Goal: Communication & Community: Share content

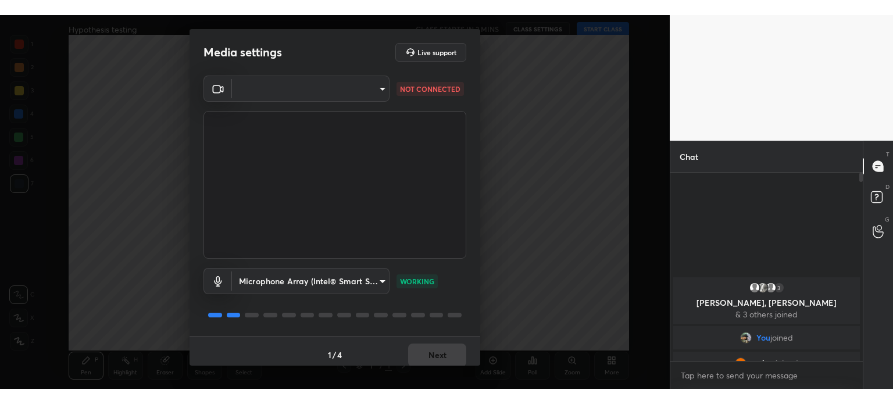
scroll to position [3, 3]
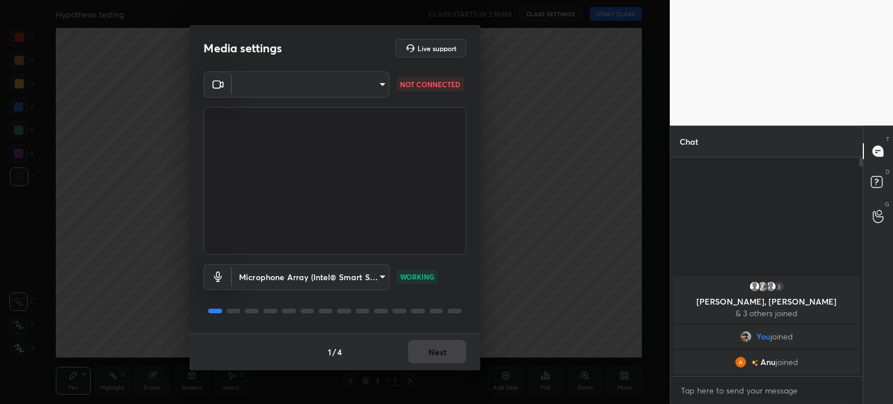
type textarea "x"
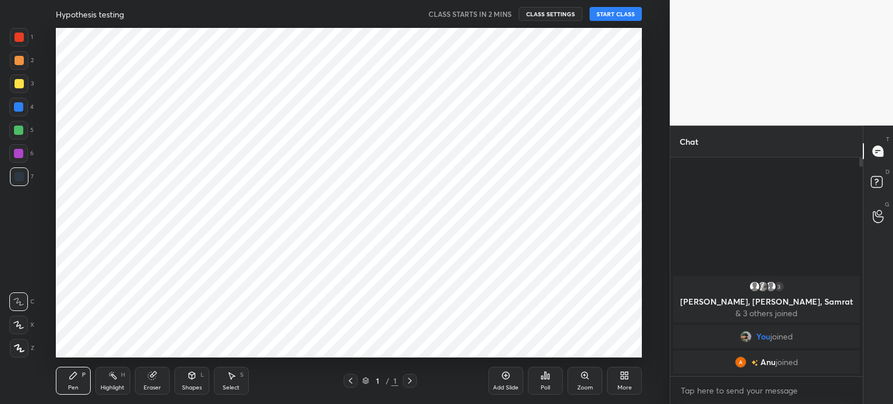
scroll to position [57821, 57528]
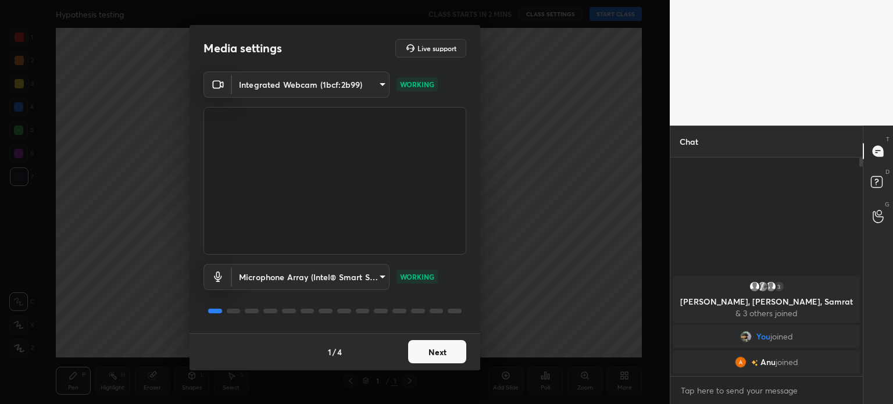
click at [446, 357] on button "Next" at bounding box center [437, 351] width 58 height 23
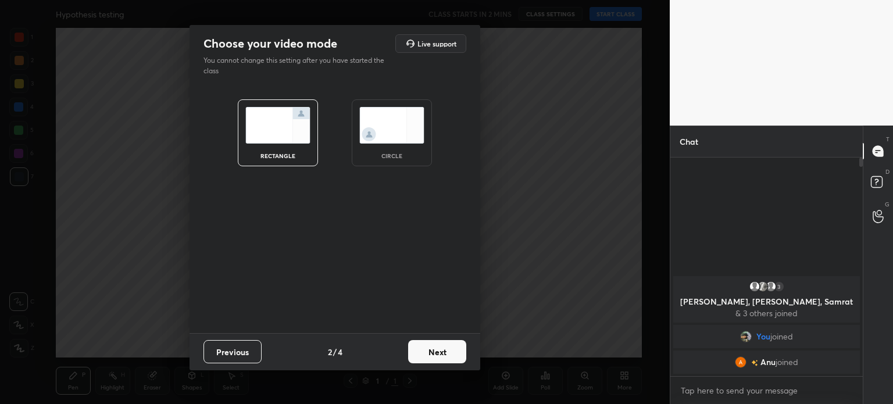
click at [384, 127] on img at bounding box center [391, 125] width 65 height 37
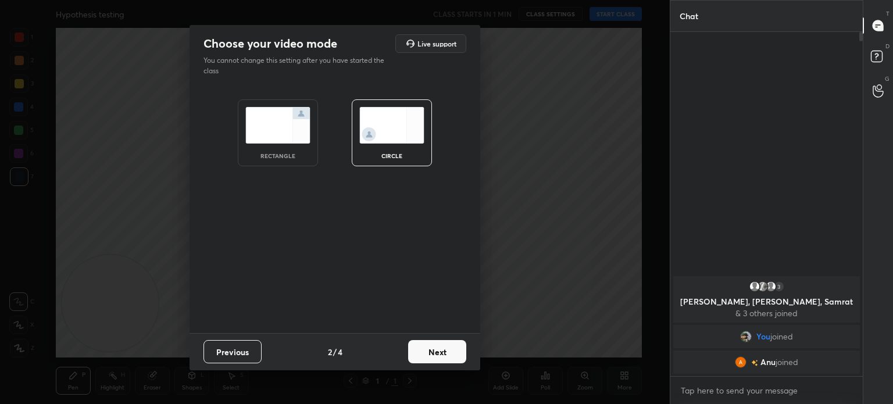
click at [436, 351] on button "Next" at bounding box center [437, 351] width 58 height 23
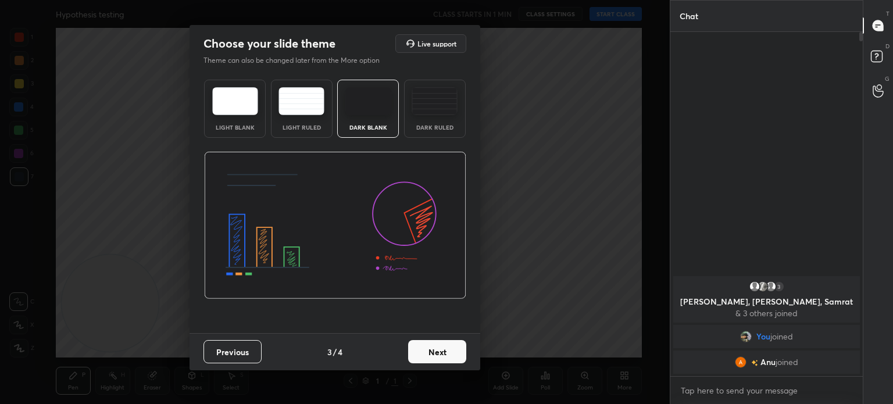
click at [436, 351] on button "Next" at bounding box center [437, 351] width 58 height 23
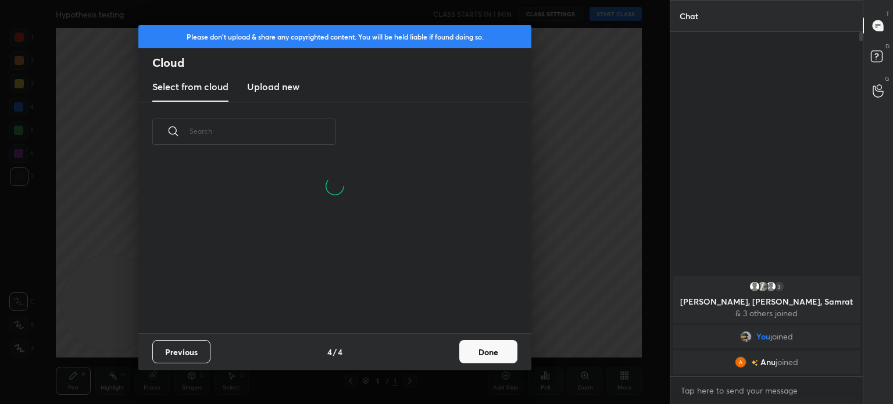
scroll to position [172, 373]
click at [256, 85] on h3 "Upload new" at bounding box center [273, 87] width 52 height 14
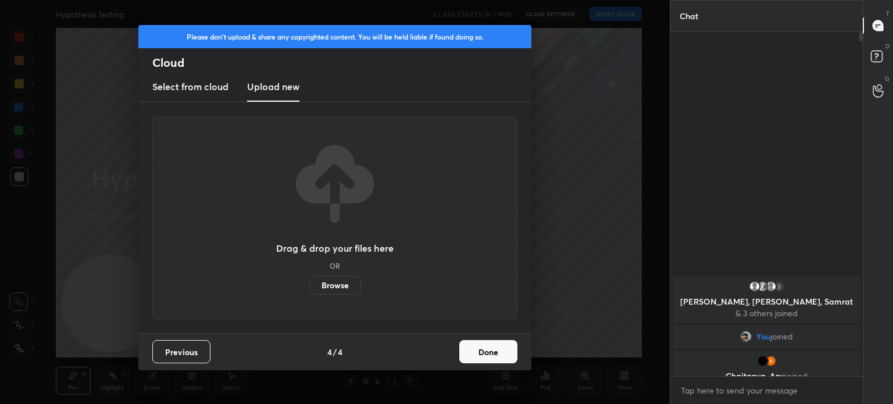
click at [344, 283] on label "Browse" at bounding box center [335, 285] width 52 height 19
click at [309, 283] on input "Browse" at bounding box center [309, 285] width 0 height 19
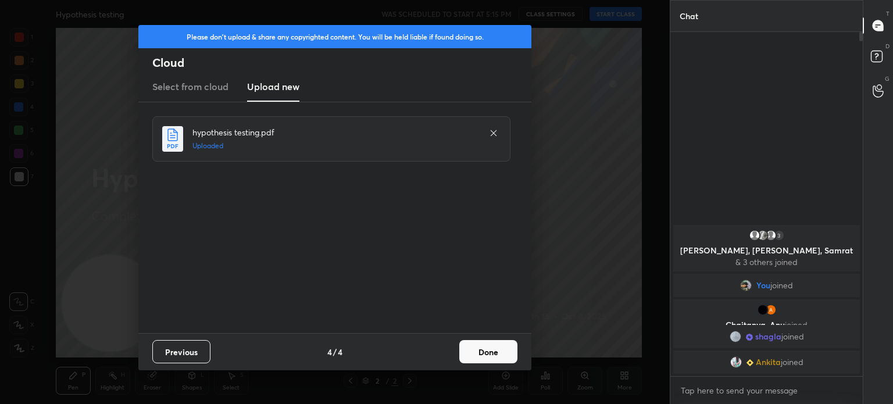
click at [488, 348] on button "Done" at bounding box center [488, 351] width 58 height 23
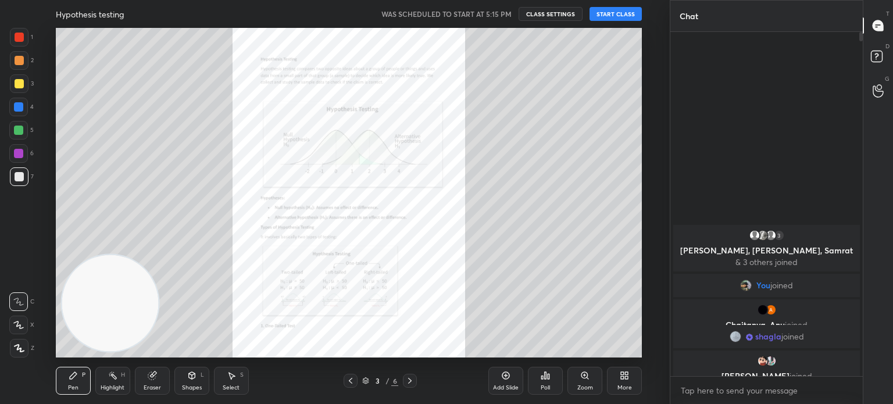
click at [616, 13] on button "START CLASS" at bounding box center [616, 14] width 52 height 14
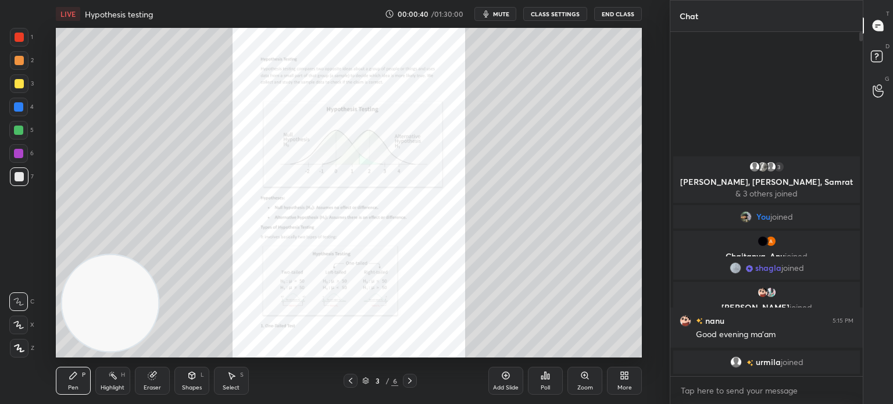
drag, startPoint x: 861, startPoint y: 36, endPoint x: 862, endPoint y: 55, distance: 19.3
click at [862, 55] on div at bounding box center [859, 204] width 7 height 344
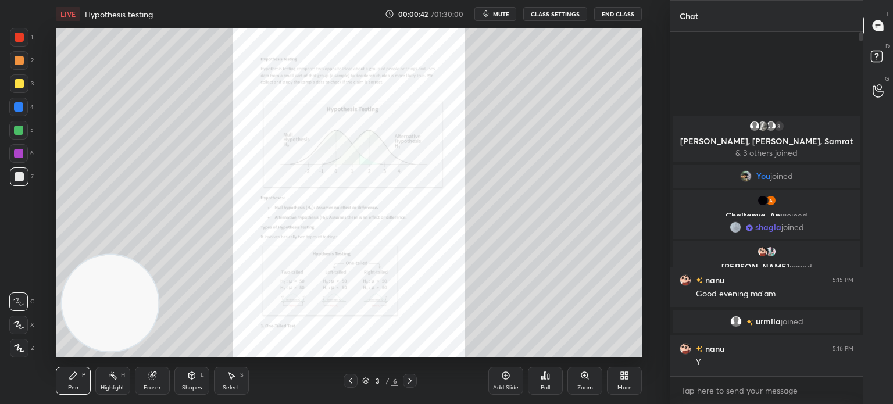
drag, startPoint x: 860, startPoint y: 38, endPoint x: 856, endPoint y: 72, distance: 34.0
click at [856, 72] on div at bounding box center [859, 204] width 7 height 344
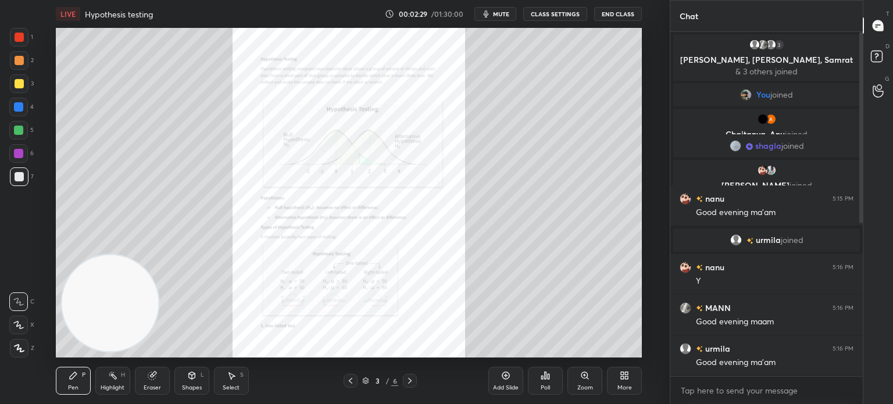
click at [585, 376] on icon at bounding box center [585, 375] width 6 height 6
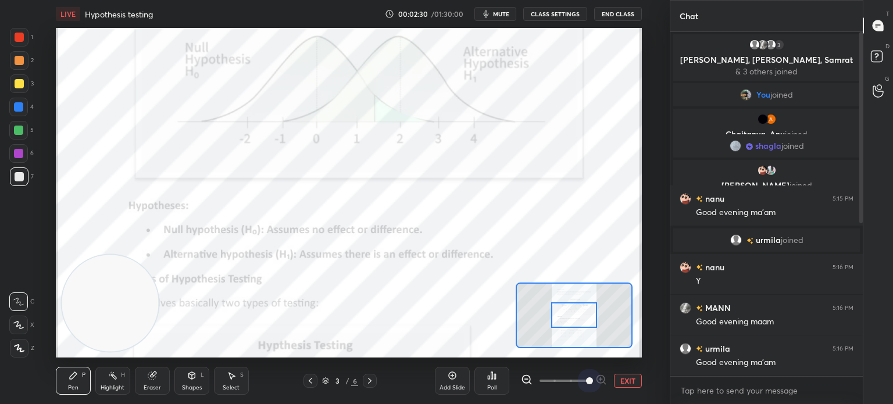
click at [585, 376] on span at bounding box center [564, 380] width 49 height 17
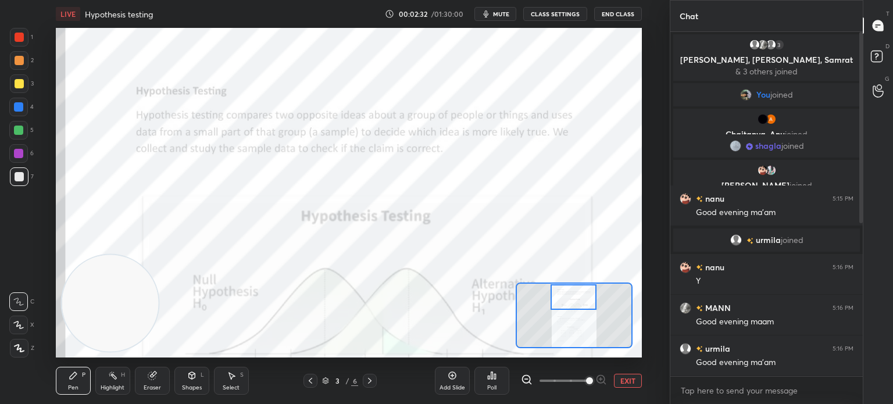
drag, startPoint x: 565, startPoint y: 320, endPoint x: 564, endPoint y: 302, distance: 18.0
click at [564, 302] on div at bounding box center [574, 297] width 46 height 26
click at [12, 325] on div at bounding box center [18, 325] width 19 height 19
click at [19, 41] on div at bounding box center [19, 37] width 9 height 9
click at [444, 376] on div "Add Slide" at bounding box center [452, 381] width 35 height 28
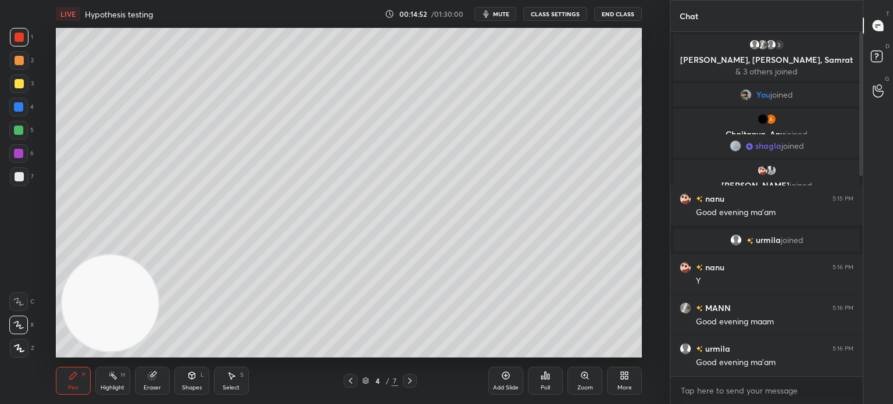
click at [507, 377] on icon at bounding box center [505, 375] width 9 height 9
click at [893, 353] on div "T Messages (T) D Doubts (D) G Raise Hand (G)" at bounding box center [878, 202] width 30 height 404
click at [893, 362] on div "T Messages (T) D Doubts (D) G Raise Hand (G)" at bounding box center [878, 202] width 30 height 404
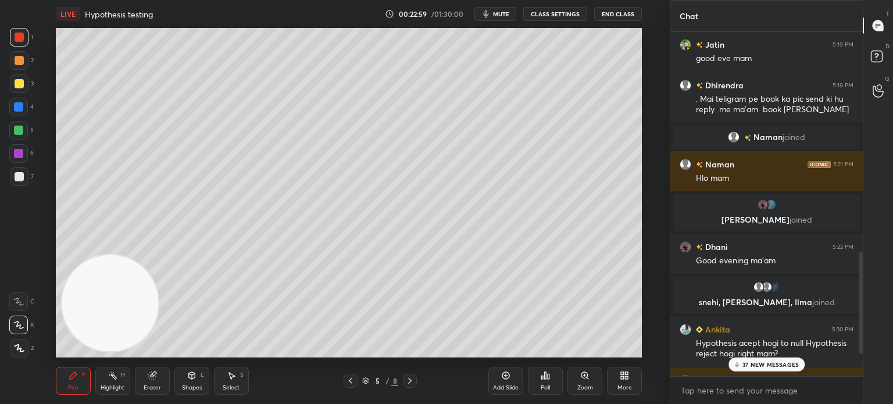
scroll to position [812, 0]
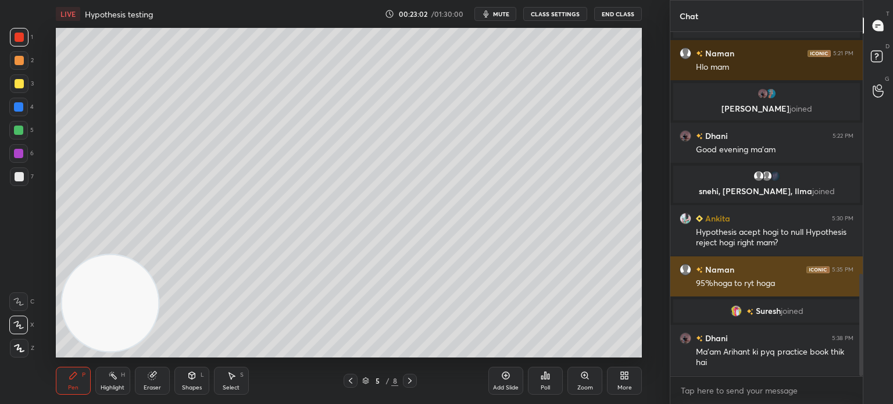
drag, startPoint x: 861, startPoint y: 145, endPoint x: 854, endPoint y: 293, distance: 147.3
click at [854, 293] on div "Dhirendra 5:19 PM . Mai teligram pe book ka pic send ki hu reply me ma'am book …" at bounding box center [766, 204] width 192 height 344
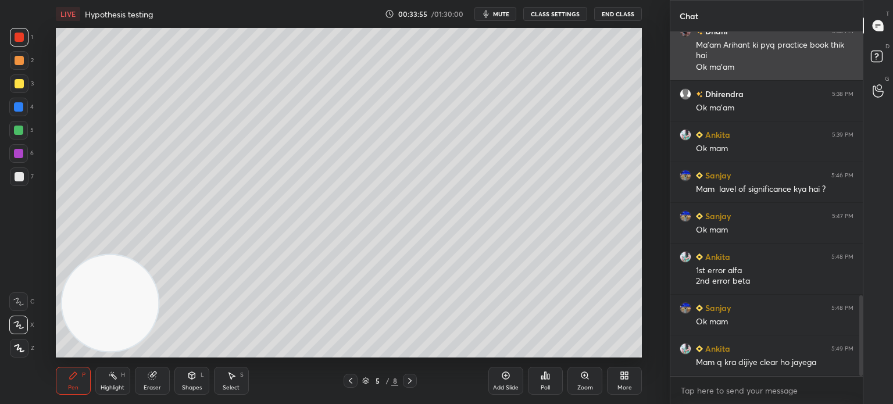
scroll to position [1130, 0]
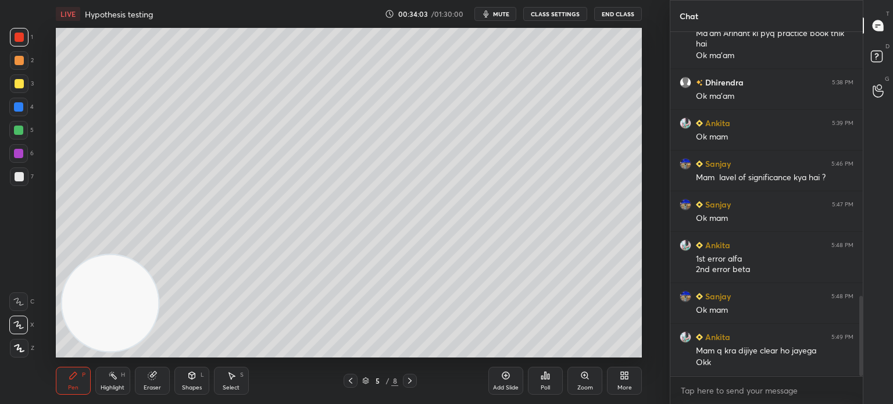
click at [500, 379] on div "Add Slide" at bounding box center [505, 381] width 35 height 28
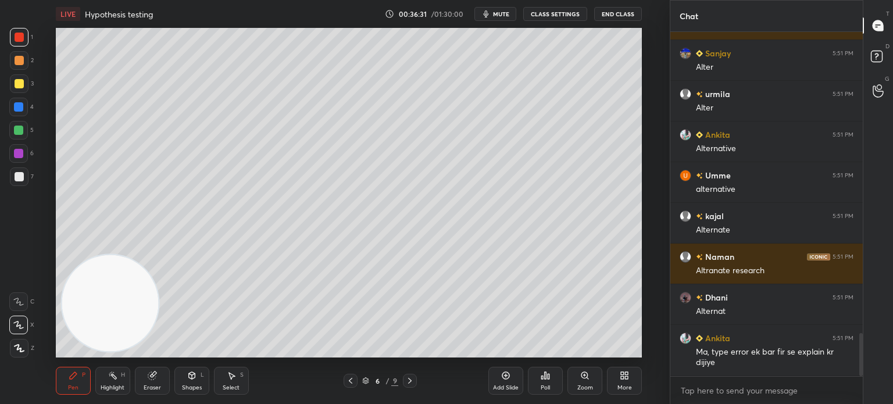
scroll to position [2414, 0]
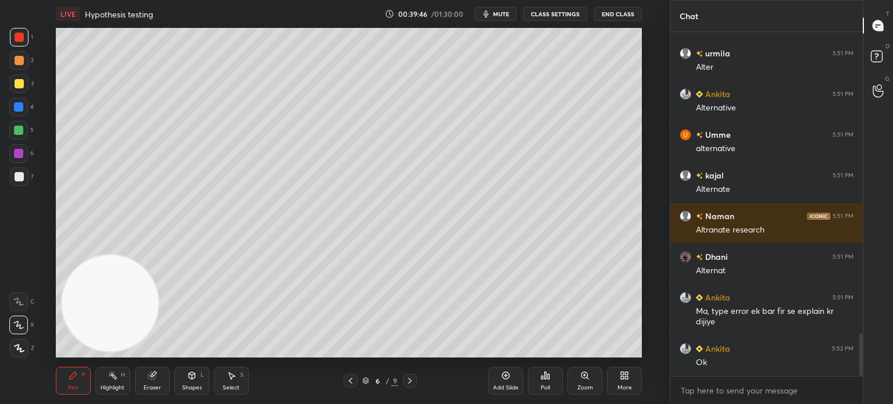
click at [510, 376] on icon at bounding box center [505, 375] width 9 height 9
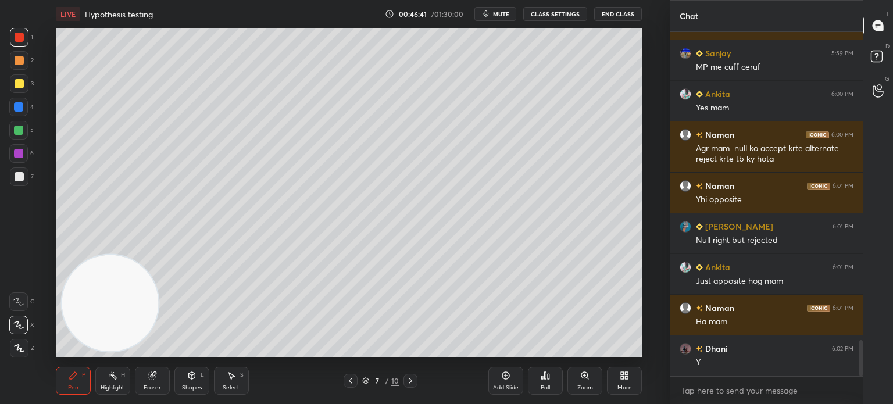
scroll to position [2995, 0]
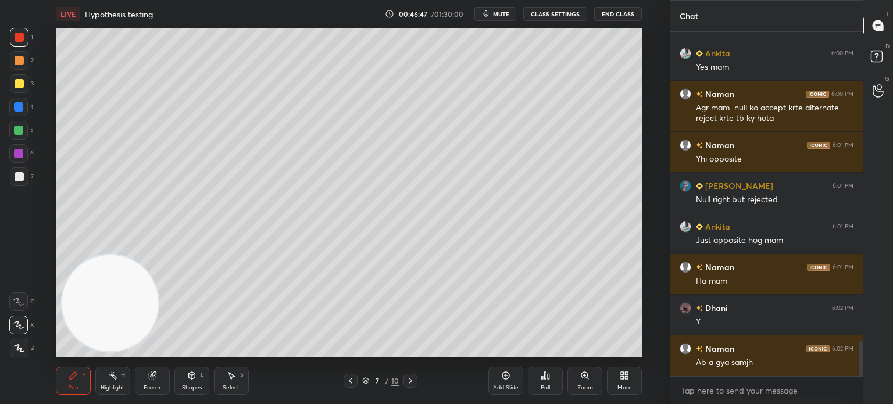
click at [411, 380] on icon at bounding box center [410, 381] width 3 height 6
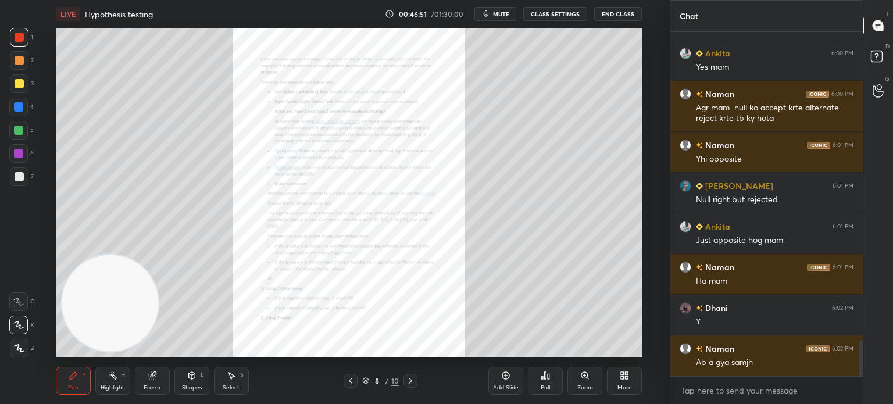
click at [504, 378] on icon at bounding box center [506, 376] width 8 height 8
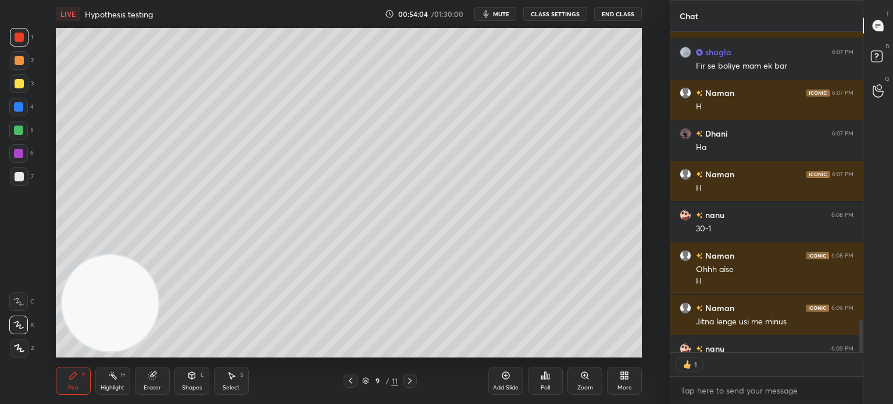
scroll to position [3, 3]
click at [510, 373] on icon at bounding box center [505, 375] width 9 height 9
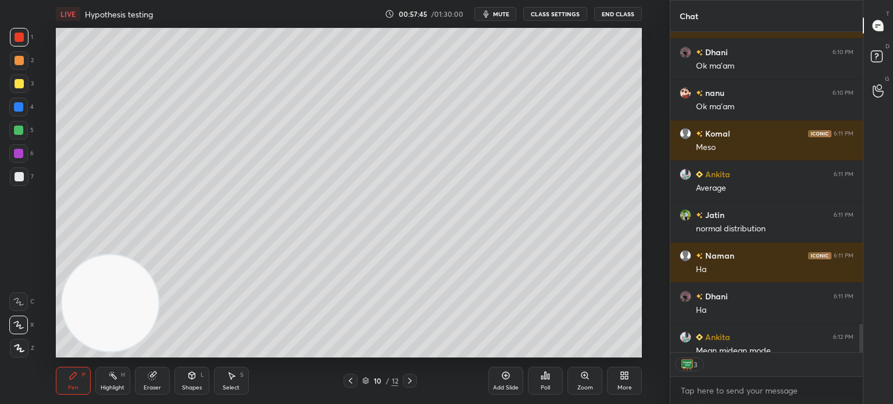
click at [349, 383] on icon at bounding box center [350, 380] width 9 height 9
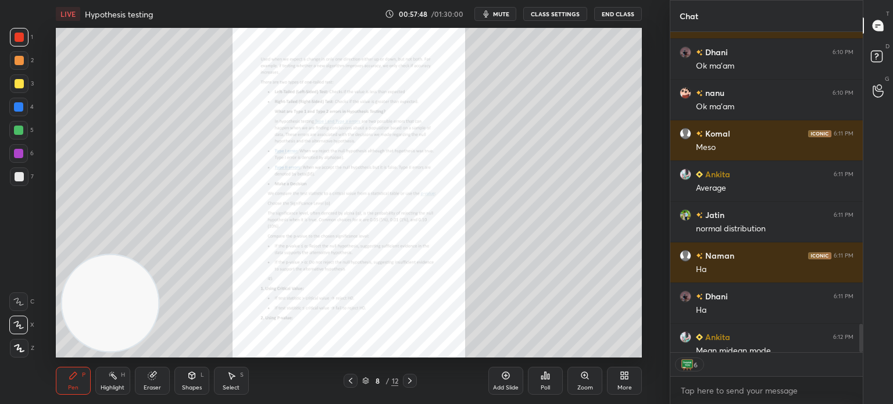
click at [349, 383] on icon at bounding box center [350, 380] width 9 height 9
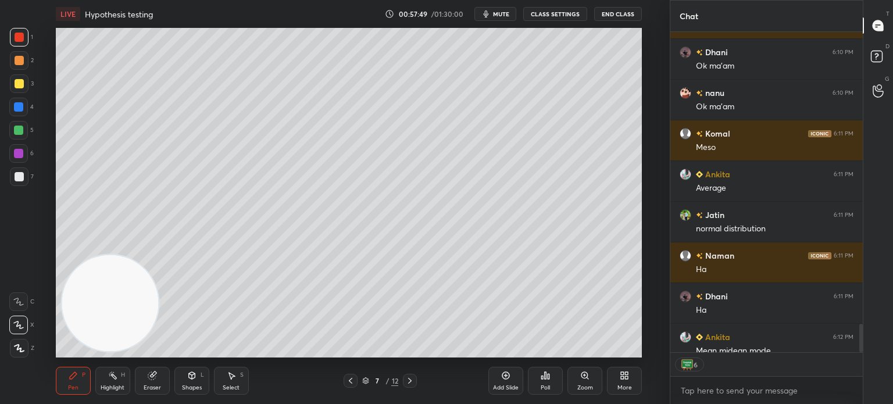
click at [349, 383] on icon at bounding box center [350, 380] width 9 height 9
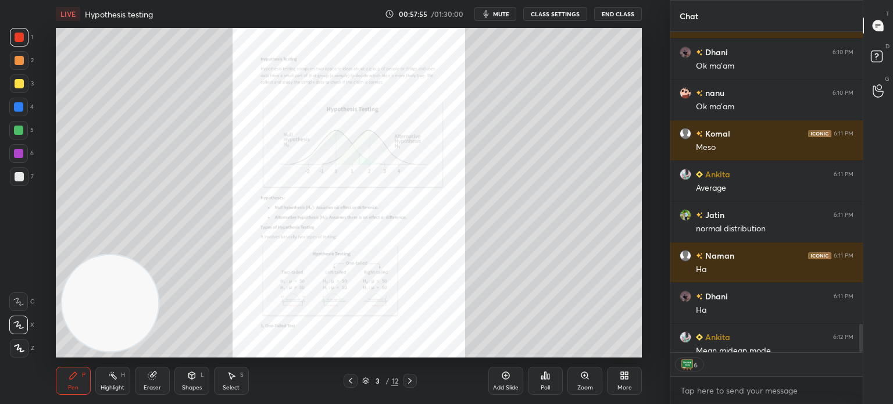
click at [408, 376] on div at bounding box center [410, 381] width 14 height 14
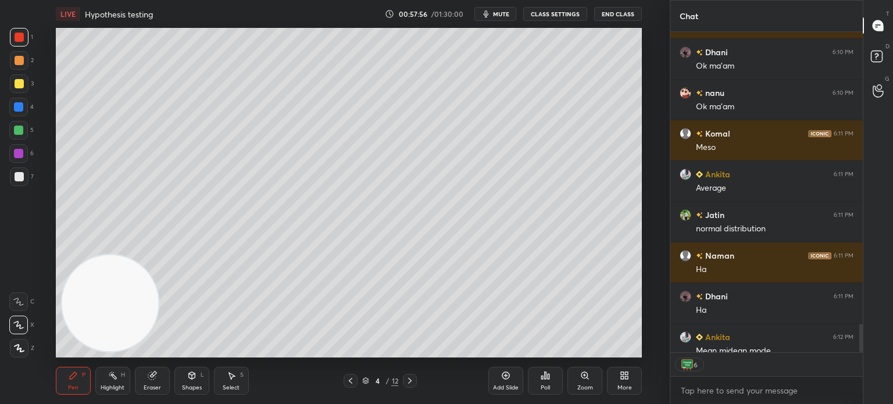
click at [408, 376] on div at bounding box center [410, 381] width 14 height 14
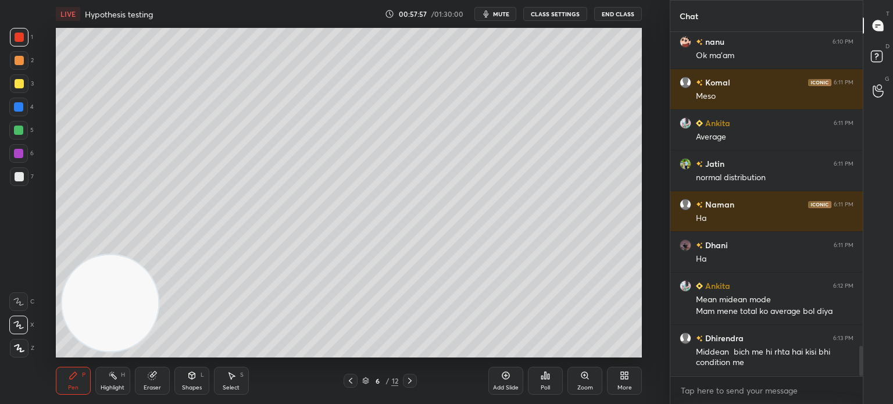
click at [408, 376] on div at bounding box center [410, 381] width 14 height 14
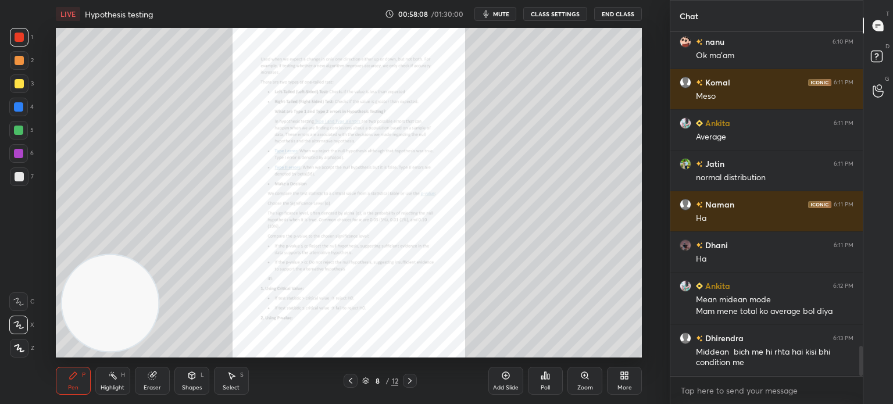
click at [408, 376] on div at bounding box center [410, 381] width 14 height 14
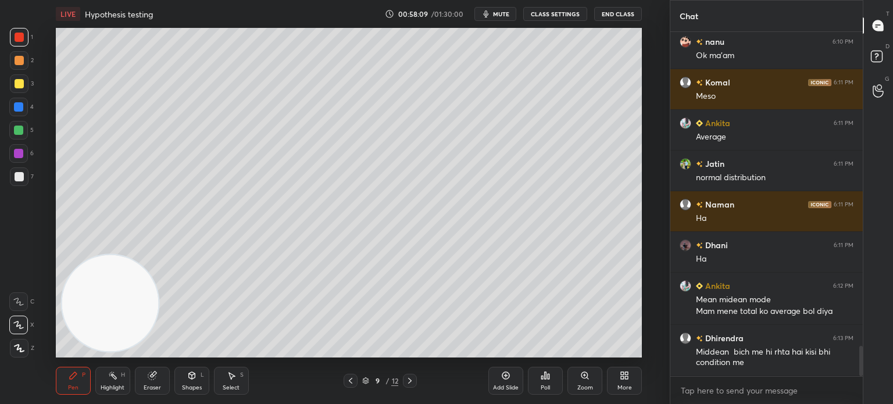
click at [408, 376] on div at bounding box center [410, 381] width 14 height 14
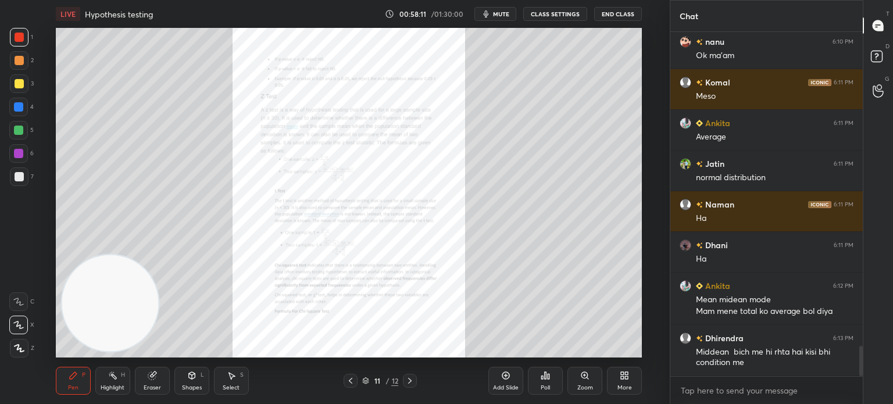
click at [408, 376] on div at bounding box center [410, 381] width 14 height 14
click at [352, 380] on icon at bounding box center [350, 380] width 9 height 9
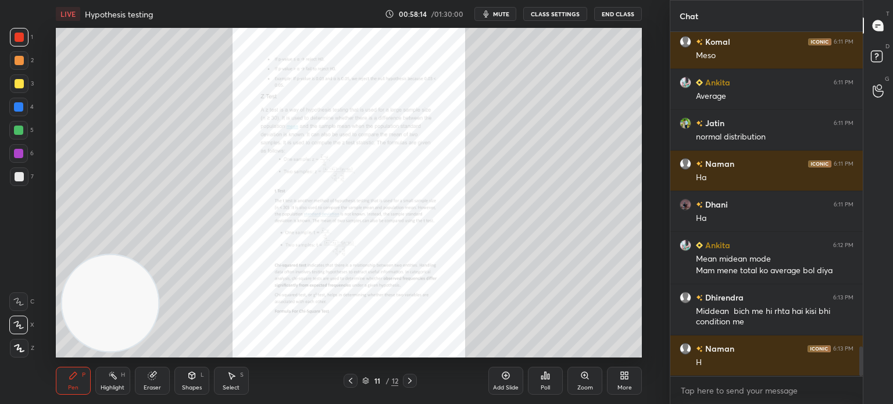
click at [366, 379] on icon at bounding box center [365, 380] width 7 height 7
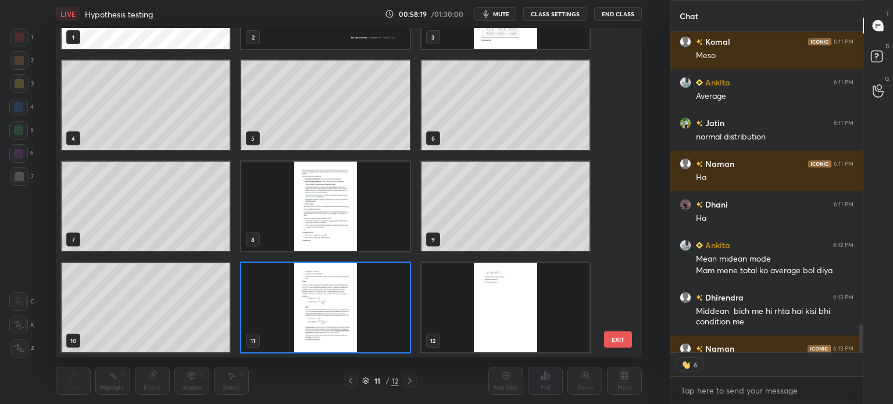
scroll to position [0, 0]
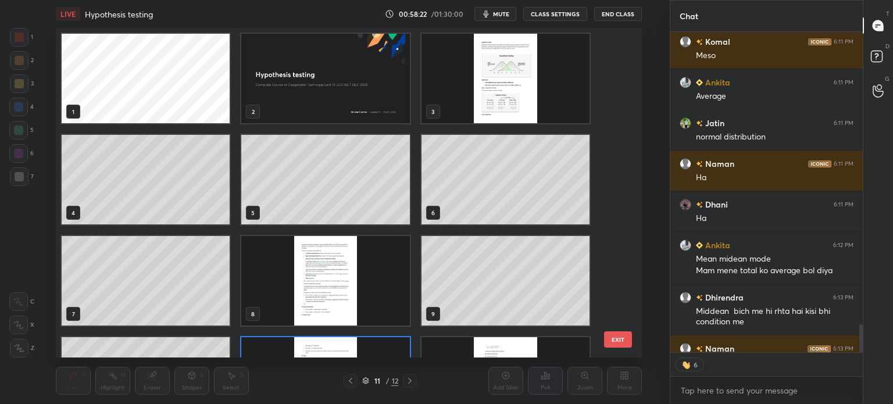
click at [512, 95] on img "grid" at bounding box center [505, 79] width 168 height 90
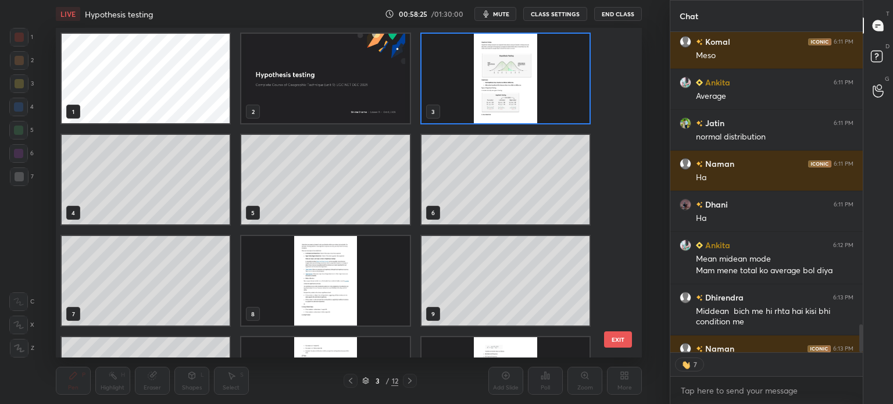
click at [619, 341] on button "EXIT" at bounding box center [618, 339] width 28 height 16
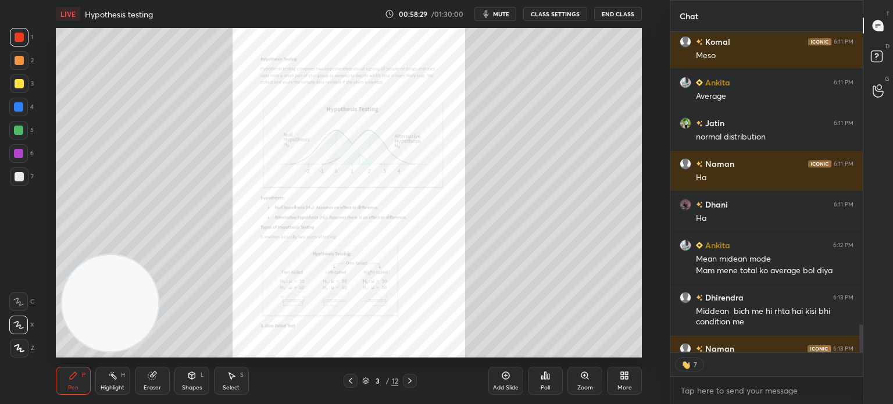
click at [412, 381] on icon at bounding box center [409, 380] width 9 height 9
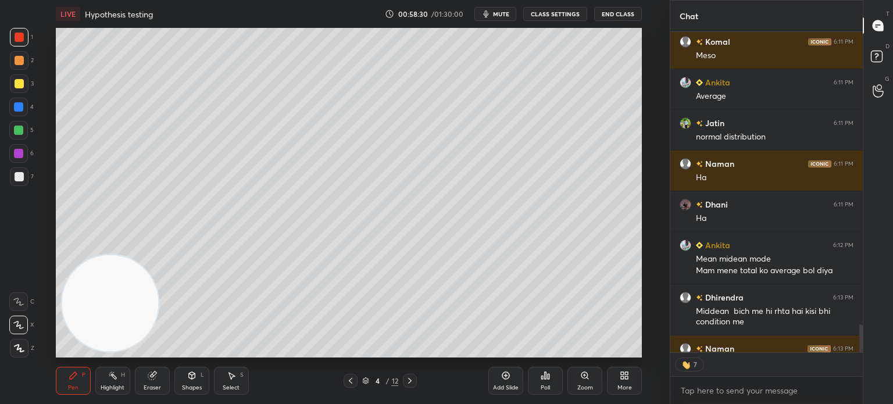
click at [412, 381] on icon at bounding box center [409, 380] width 9 height 9
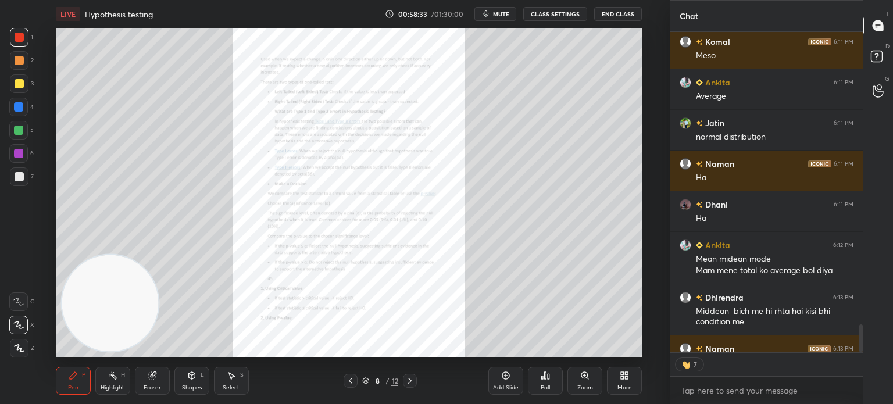
click at [412, 381] on icon at bounding box center [409, 380] width 9 height 9
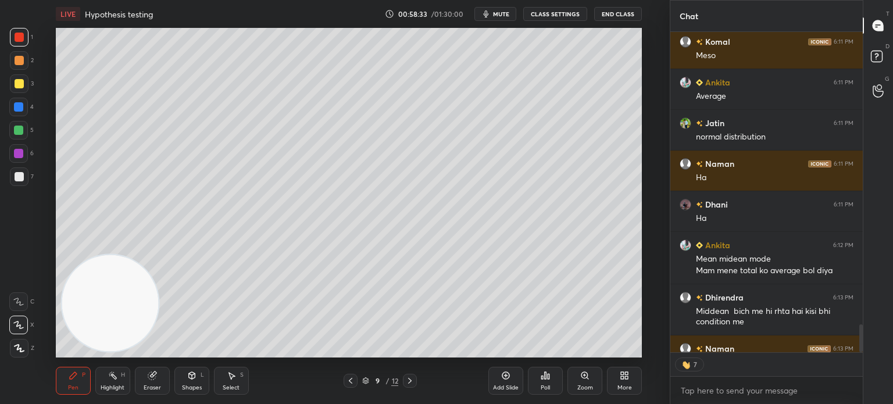
click at [412, 381] on icon at bounding box center [409, 380] width 9 height 9
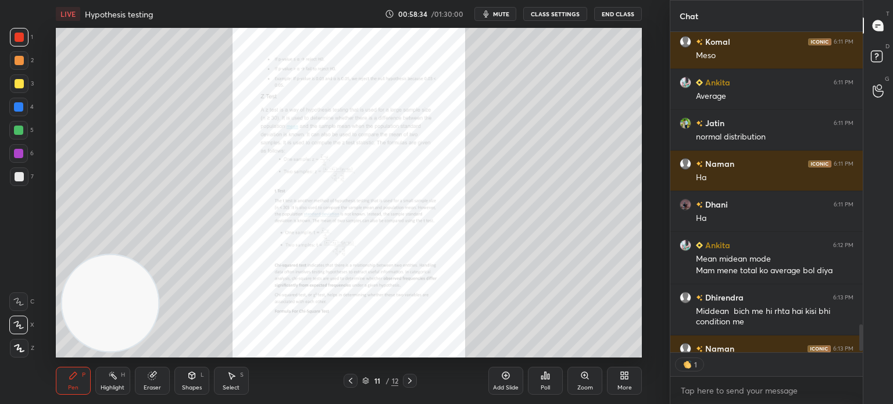
scroll to position [3, 3]
click at [412, 381] on icon at bounding box center [409, 380] width 9 height 9
click at [349, 383] on icon at bounding box center [350, 380] width 9 height 9
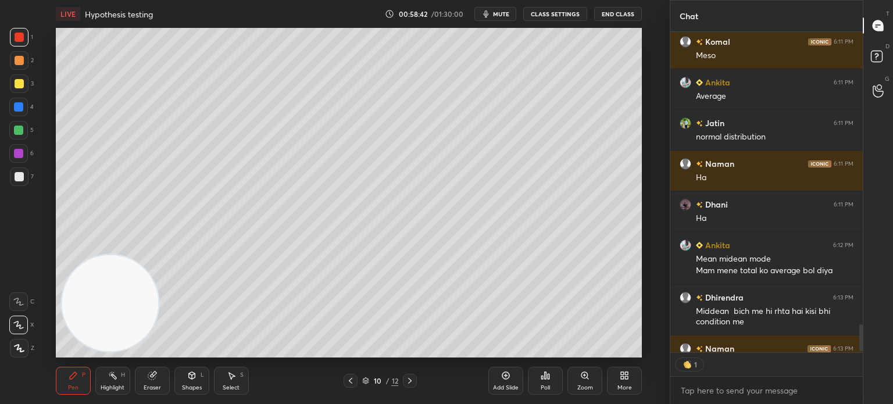
click at [349, 383] on icon at bounding box center [350, 380] width 9 height 9
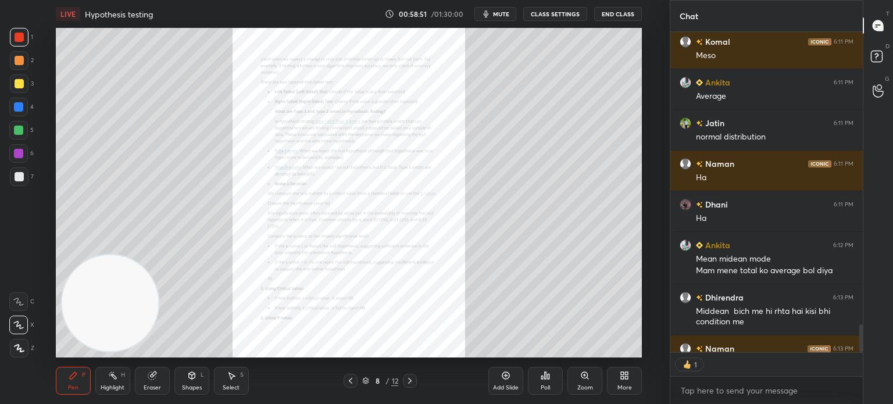
click at [354, 381] on icon at bounding box center [350, 380] width 9 height 9
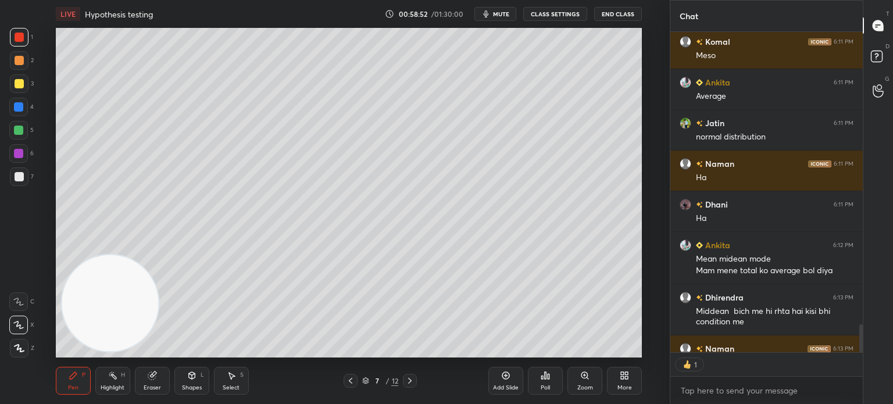
click at [354, 381] on icon at bounding box center [350, 380] width 9 height 9
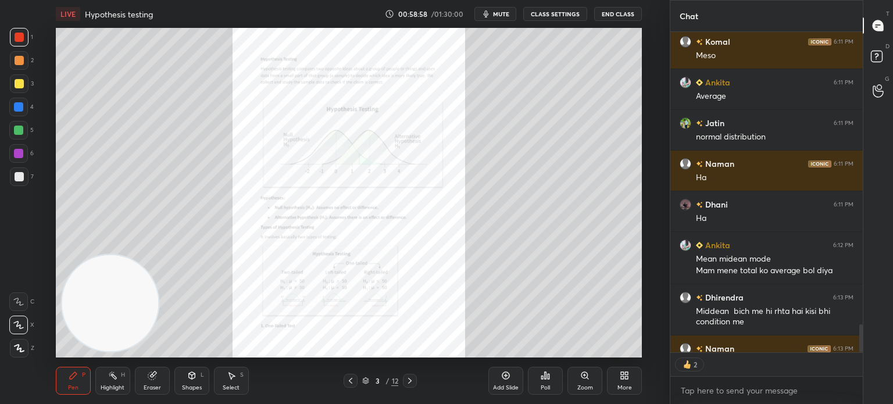
click at [589, 373] on icon at bounding box center [584, 375] width 9 height 9
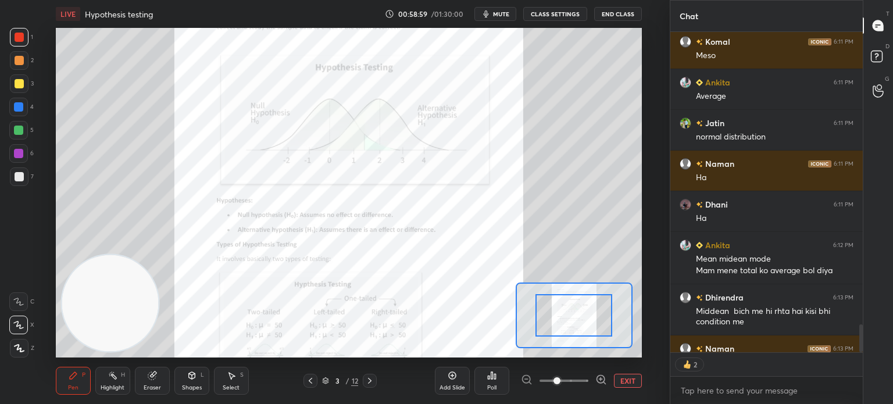
click at [589, 373] on div "Add Slide Poll EXIT" at bounding box center [538, 380] width 207 height 65
click at [599, 378] on icon at bounding box center [601, 380] width 12 height 12
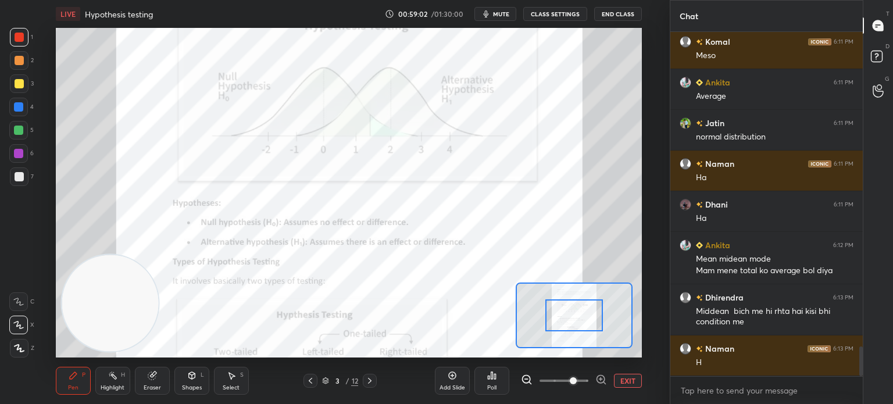
scroll to position [3, 3]
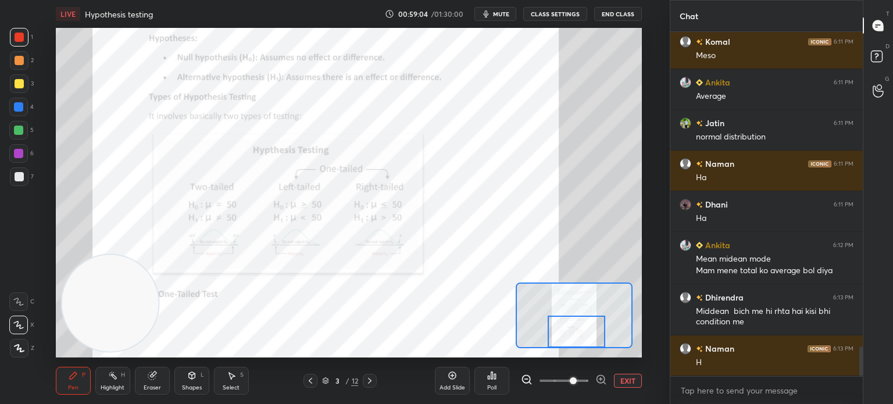
drag, startPoint x: 565, startPoint y: 318, endPoint x: 568, endPoint y: 341, distance: 23.4
click at [568, 341] on div at bounding box center [577, 332] width 58 height 32
click at [372, 384] on icon at bounding box center [369, 380] width 9 height 9
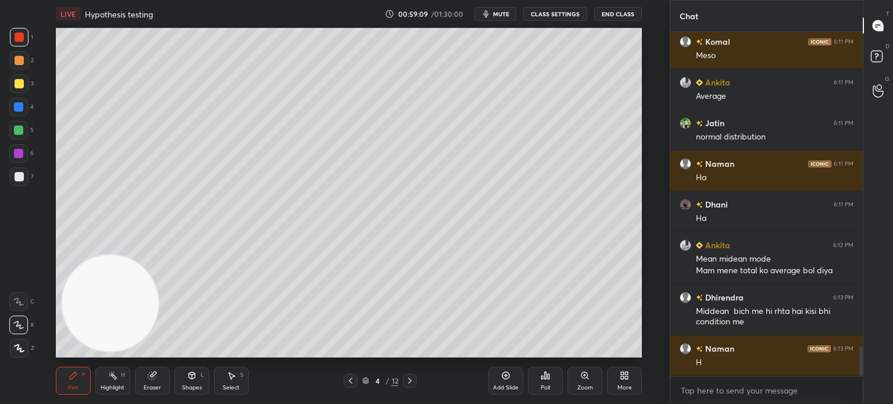
scroll to position [3652, 0]
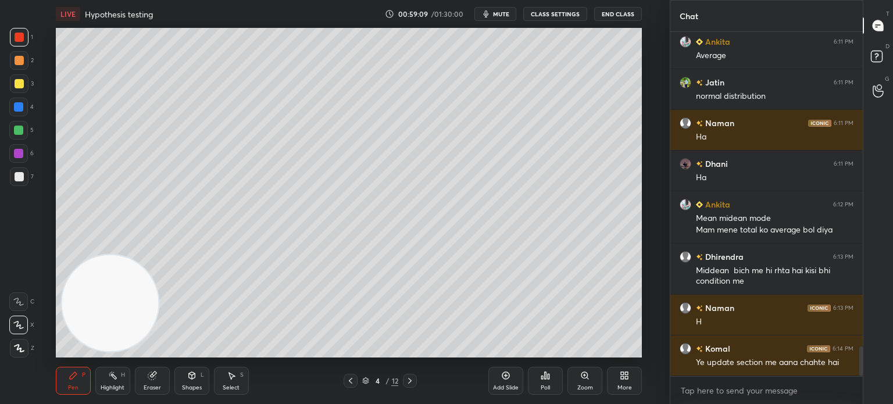
click at [405, 383] on icon at bounding box center [409, 380] width 9 height 9
click at [406, 381] on icon at bounding box center [409, 380] width 9 height 9
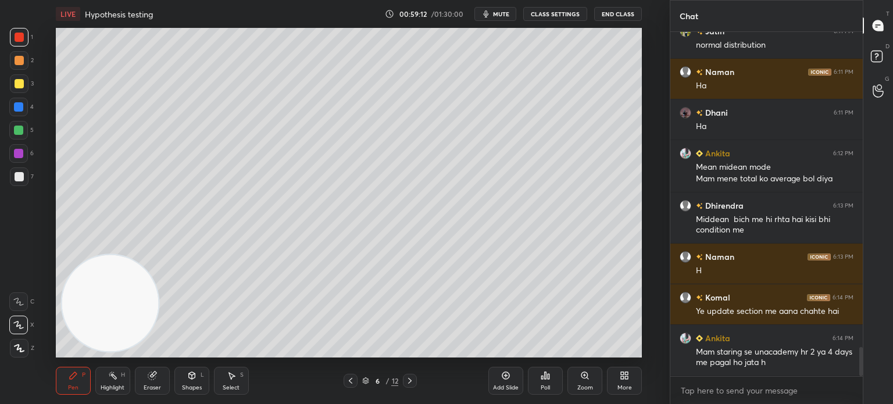
click at [406, 381] on icon at bounding box center [409, 380] width 9 height 9
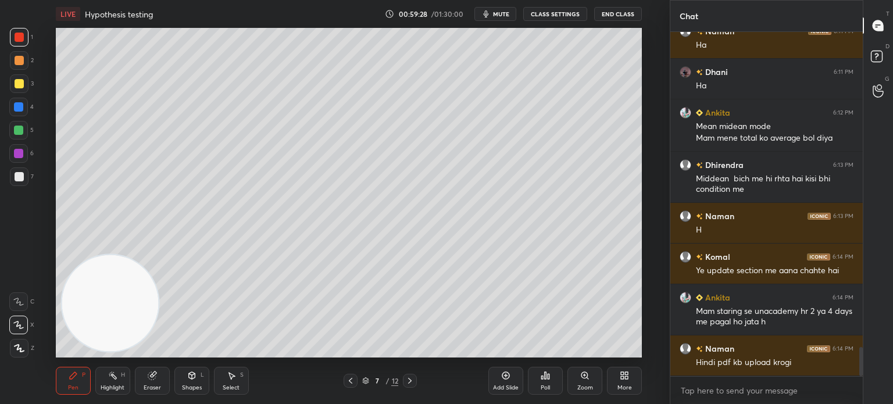
click at [404, 381] on div at bounding box center [410, 381] width 14 height 14
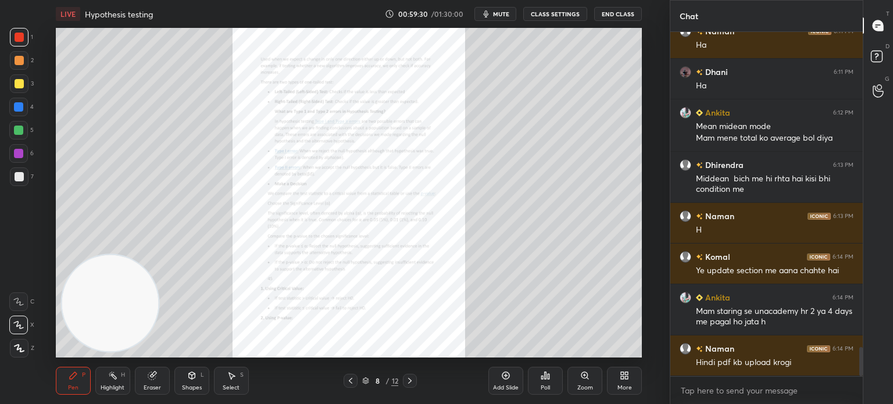
scroll to position [3772, 0]
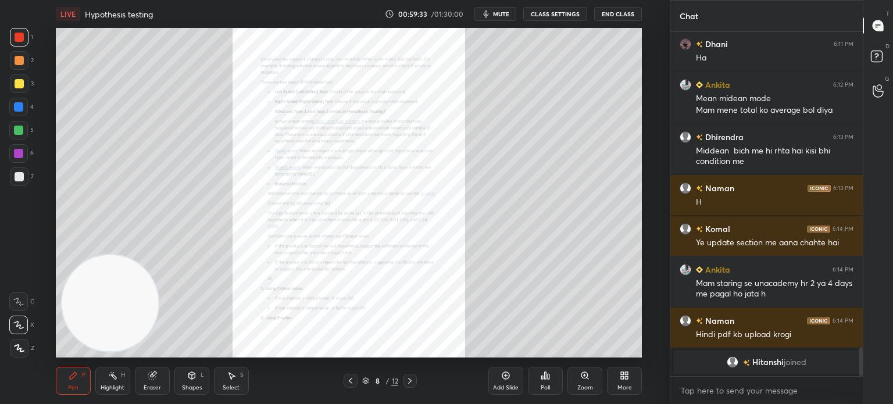
click at [506, 374] on icon at bounding box center [505, 375] width 3 height 3
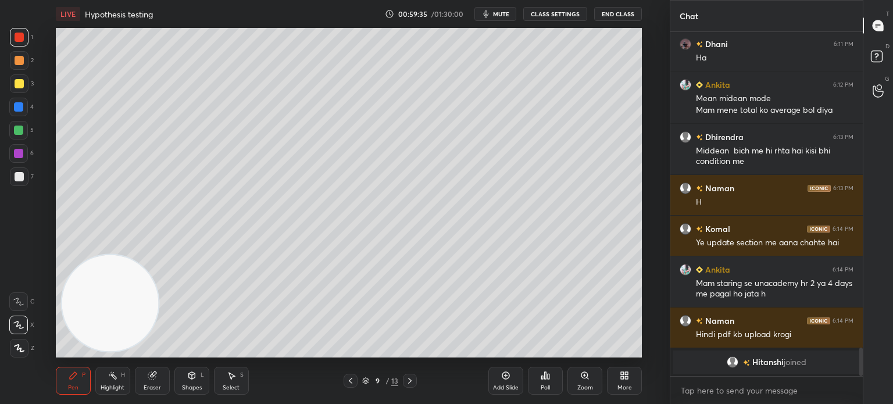
click at [348, 380] on icon at bounding box center [350, 380] width 9 height 9
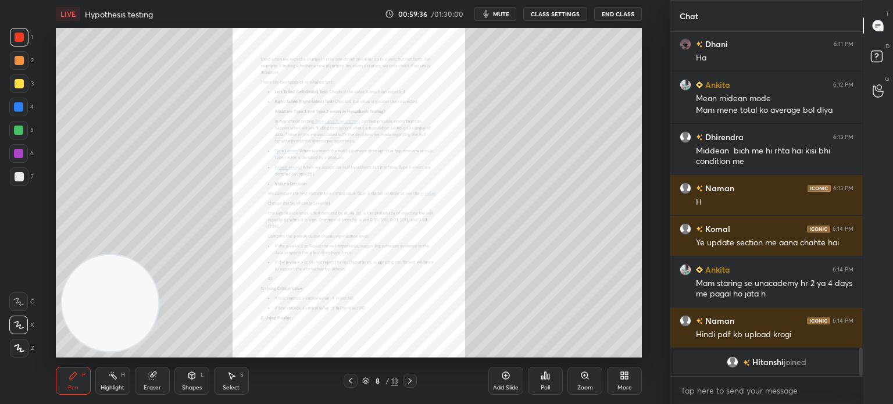
click at [584, 377] on icon at bounding box center [585, 375] width 6 height 6
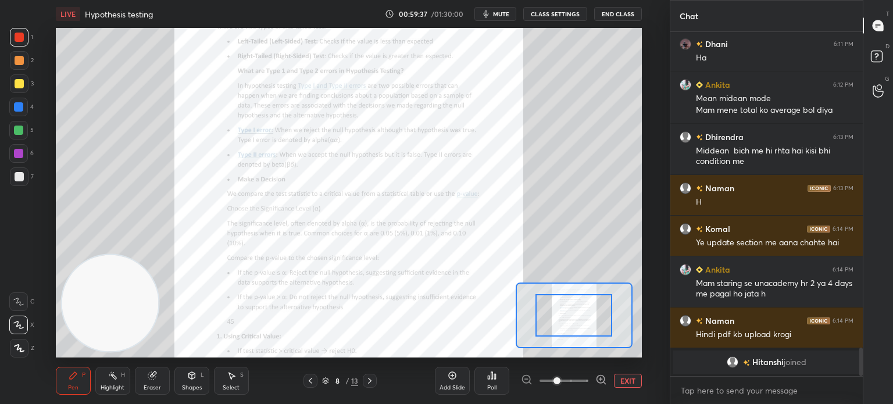
click at [584, 377] on span at bounding box center [564, 380] width 49 height 17
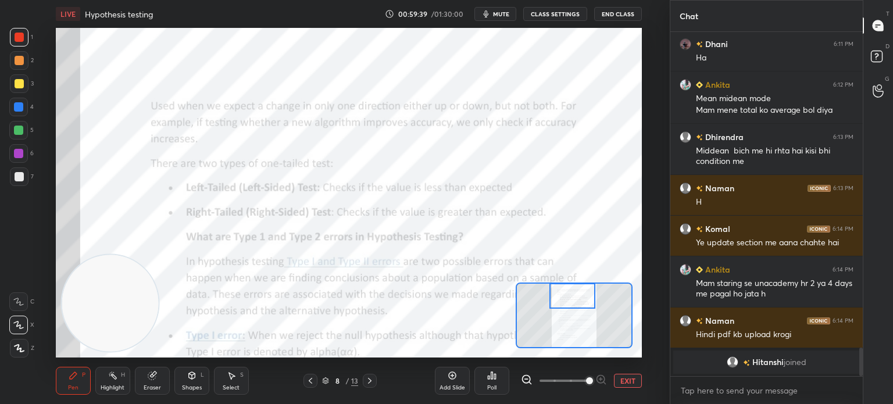
drag, startPoint x: 569, startPoint y: 316, endPoint x: 567, endPoint y: 294, distance: 22.7
click at [567, 294] on div at bounding box center [573, 296] width 46 height 26
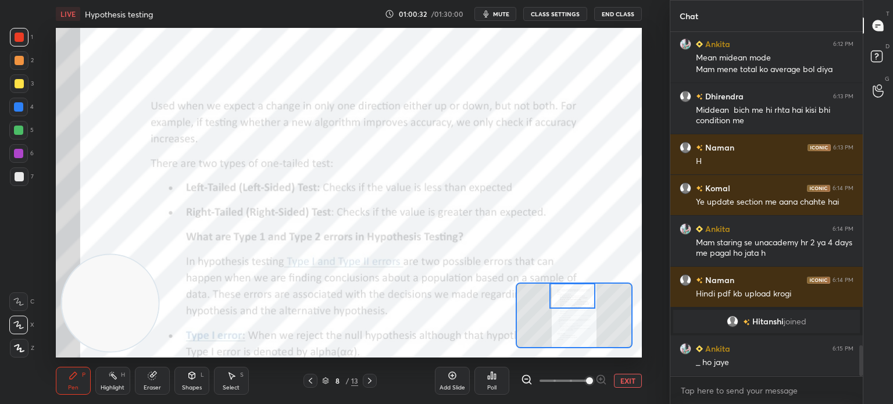
scroll to position [3543, 0]
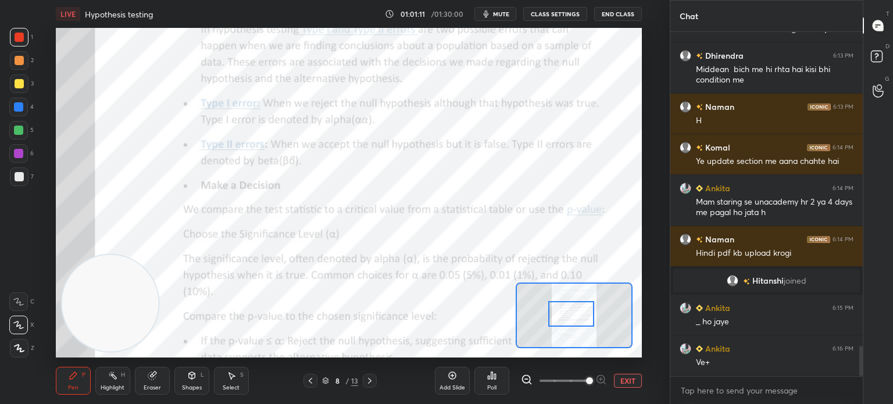
drag, startPoint x: 578, startPoint y: 302, endPoint x: 577, endPoint y: 320, distance: 18.1
click at [577, 320] on div at bounding box center [571, 314] width 46 height 26
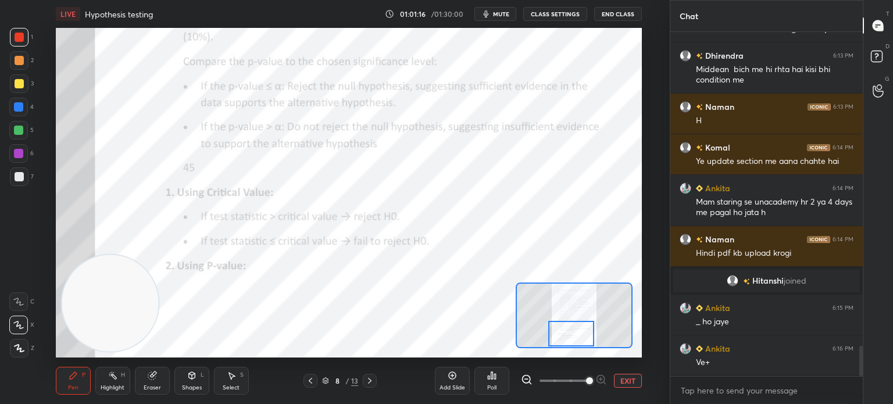
drag, startPoint x: 584, startPoint y: 322, endPoint x: 584, endPoint y: 341, distance: 19.8
click at [584, 341] on div at bounding box center [571, 334] width 46 height 26
click at [373, 383] on icon at bounding box center [369, 380] width 9 height 9
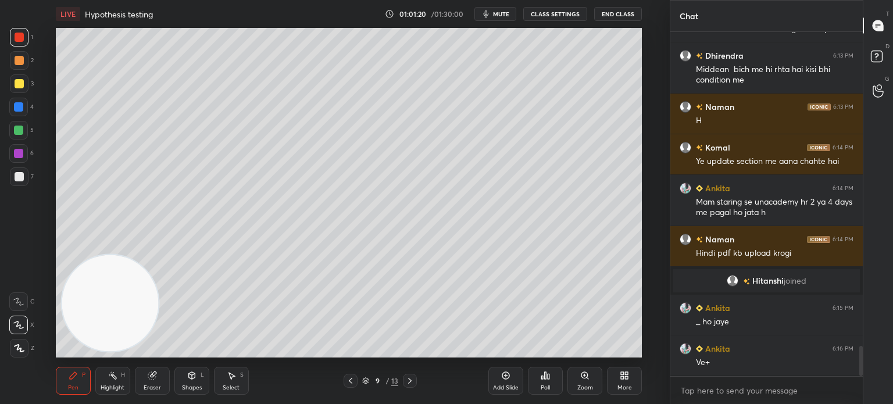
click at [373, 386] on div "9 / 13" at bounding box center [380, 381] width 36 height 10
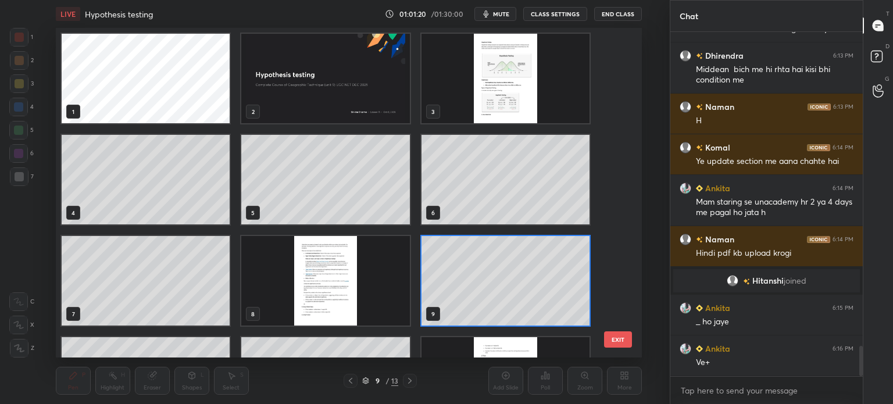
scroll to position [326, 581]
click at [409, 379] on div at bounding box center [410, 381] width 14 height 14
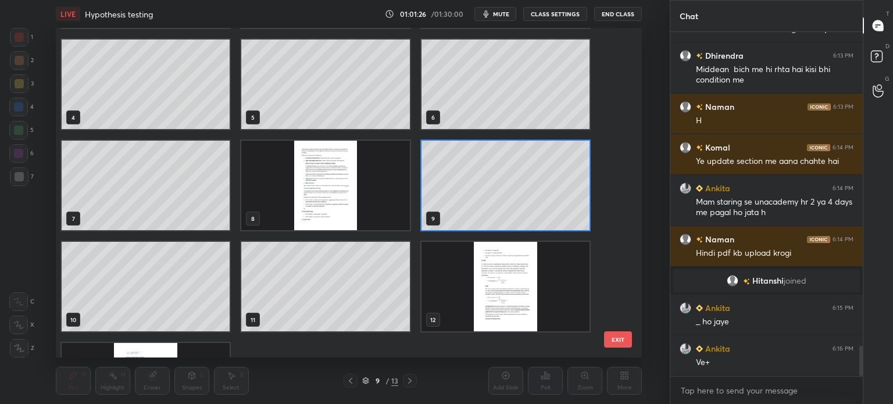
scroll to position [100, 0]
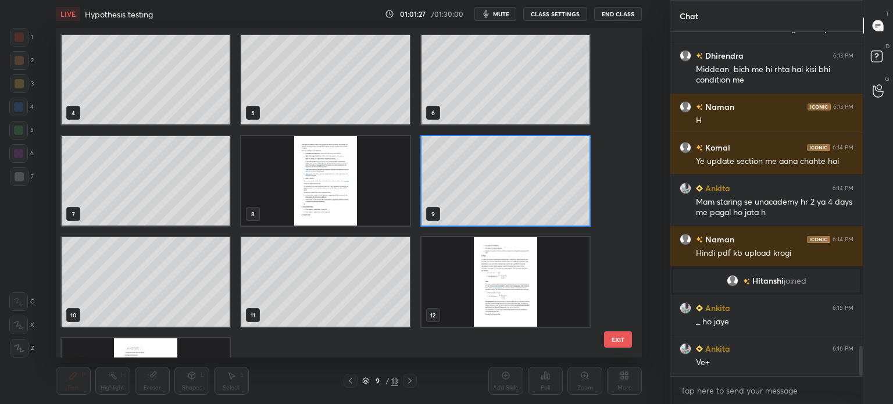
click at [333, 181] on img "grid" at bounding box center [325, 181] width 168 height 90
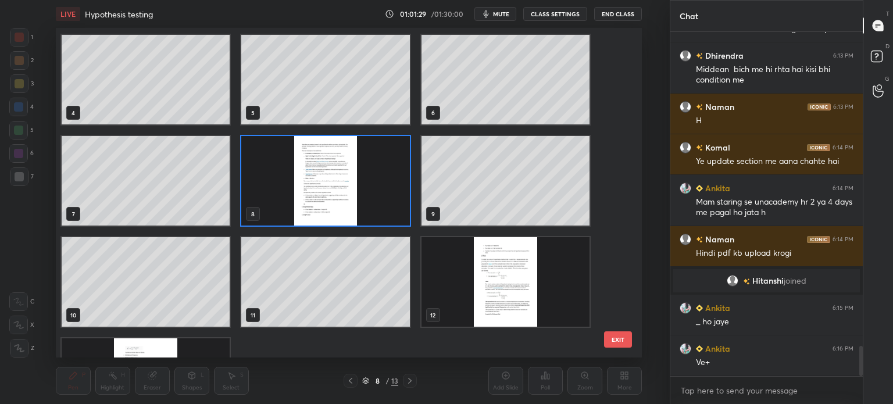
click at [616, 341] on button "EXIT" at bounding box center [618, 339] width 28 height 16
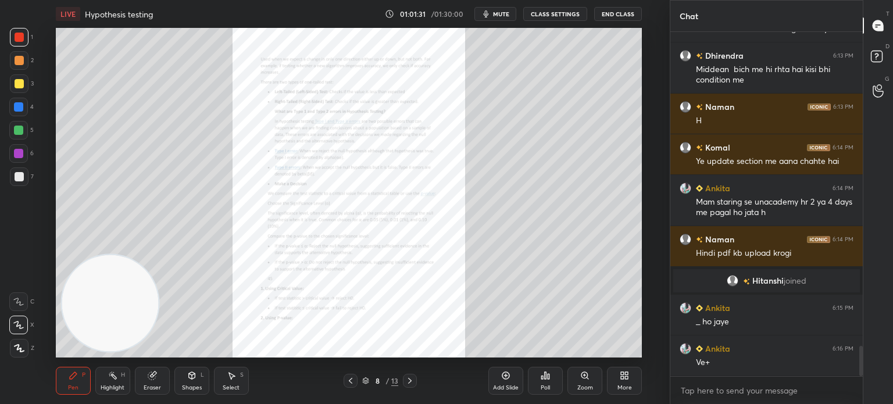
click at [412, 379] on icon at bounding box center [409, 380] width 9 height 9
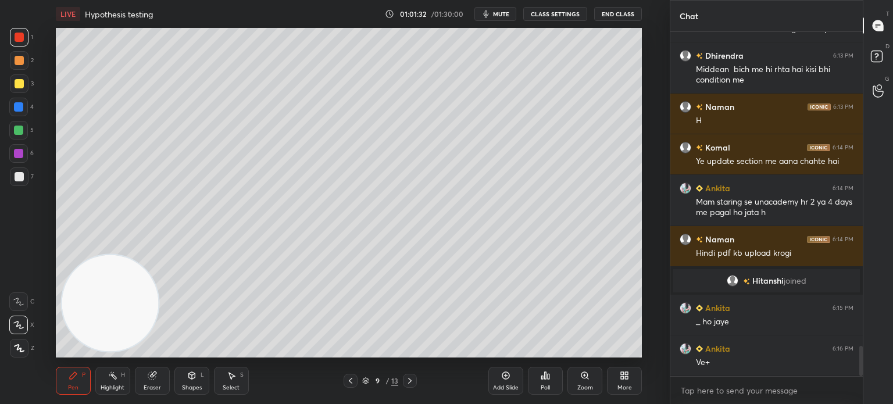
click at [412, 379] on icon at bounding box center [409, 380] width 9 height 9
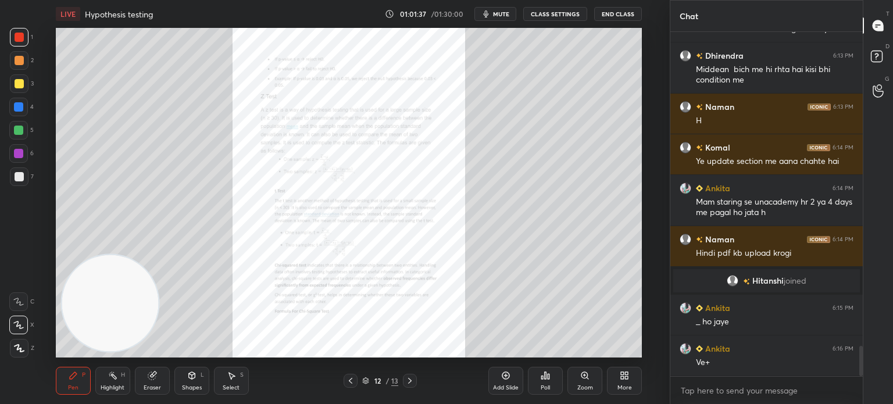
click at [585, 376] on icon at bounding box center [585, 375] width 0 height 2
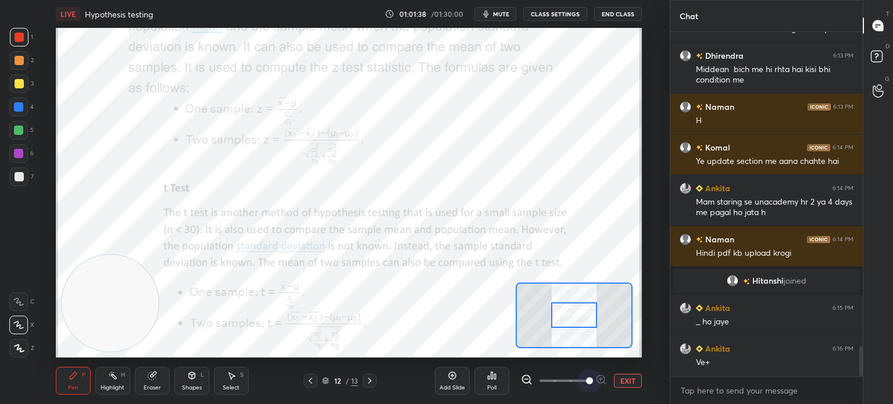
click at [584, 376] on span at bounding box center [564, 380] width 49 height 17
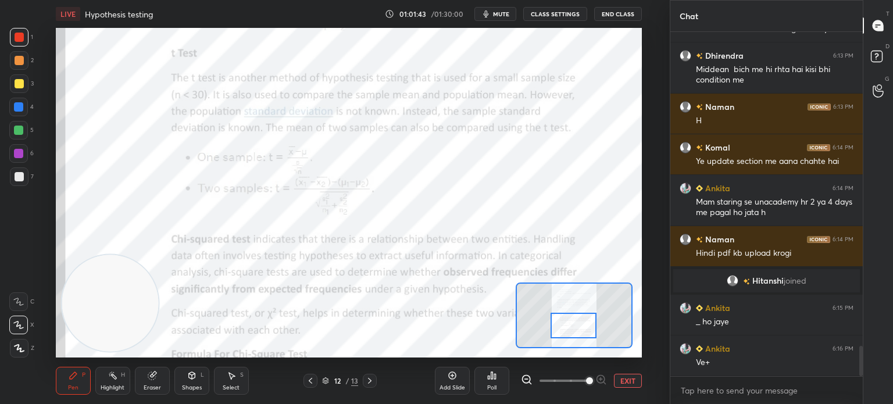
drag, startPoint x: 577, startPoint y: 316, endPoint x: 576, endPoint y: 326, distance: 10.5
click at [576, 326] on div at bounding box center [574, 326] width 46 height 26
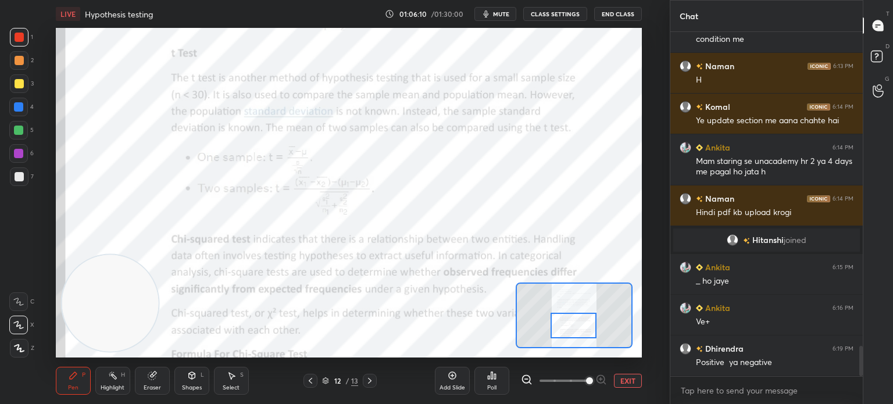
scroll to position [3624, 0]
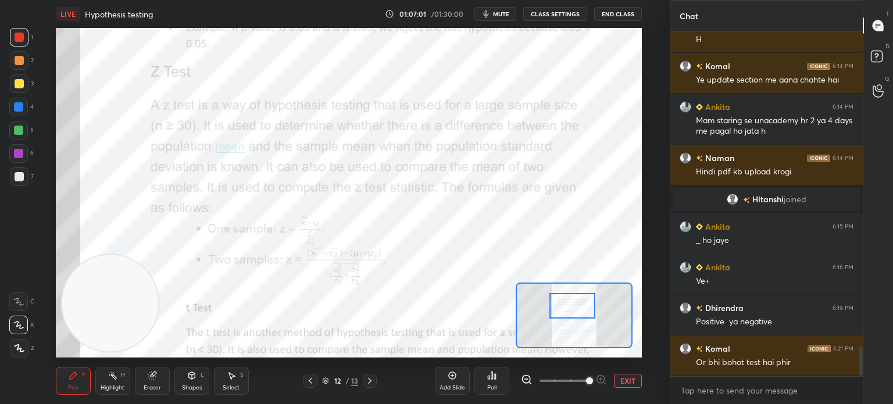
drag, startPoint x: 576, startPoint y: 331, endPoint x: 575, endPoint y: 311, distance: 19.8
click at [575, 311] on div at bounding box center [573, 306] width 46 height 26
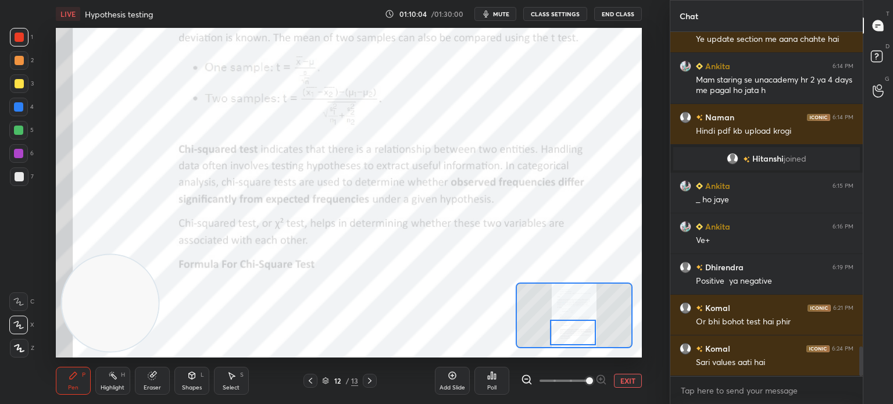
drag, startPoint x: 567, startPoint y: 314, endPoint x: 568, endPoint y: 341, distance: 26.8
click at [568, 341] on div at bounding box center [573, 333] width 46 height 26
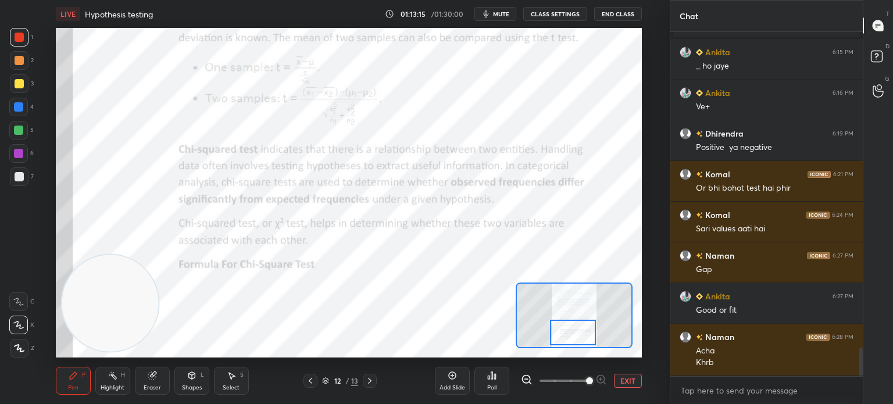
scroll to position [3839, 0]
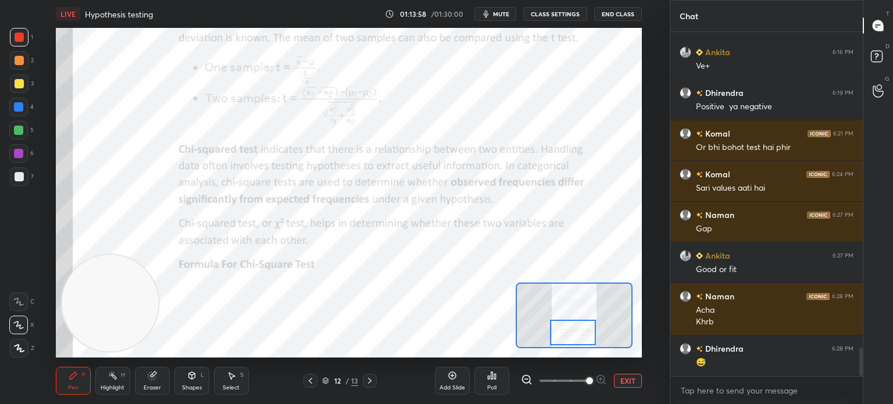
click at [370, 376] on icon at bounding box center [369, 380] width 9 height 9
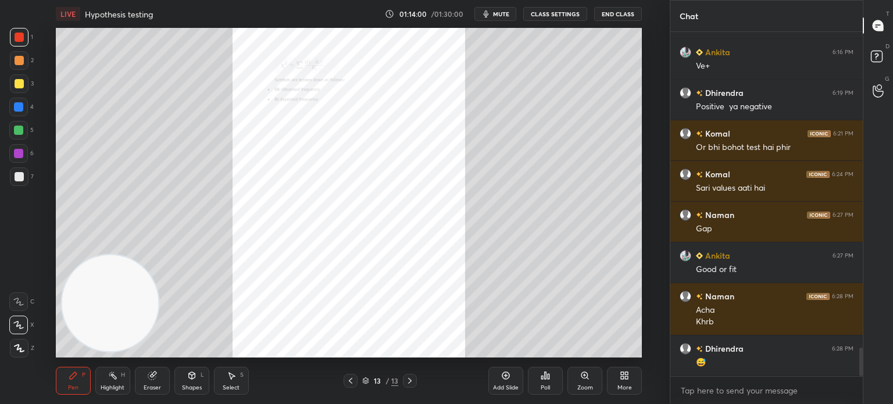
click at [583, 375] on icon at bounding box center [585, 375] width 6 height 6
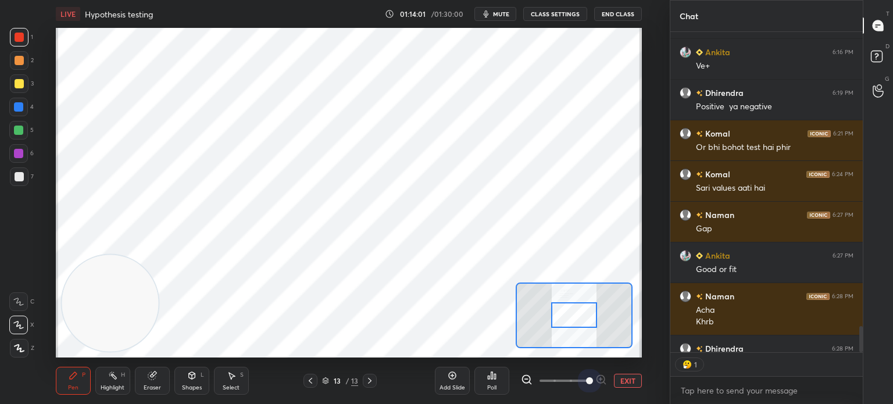
scroll to position [3, 3]
click at [583, 375] on span at bounding box center [564, 380] width 49 height 17
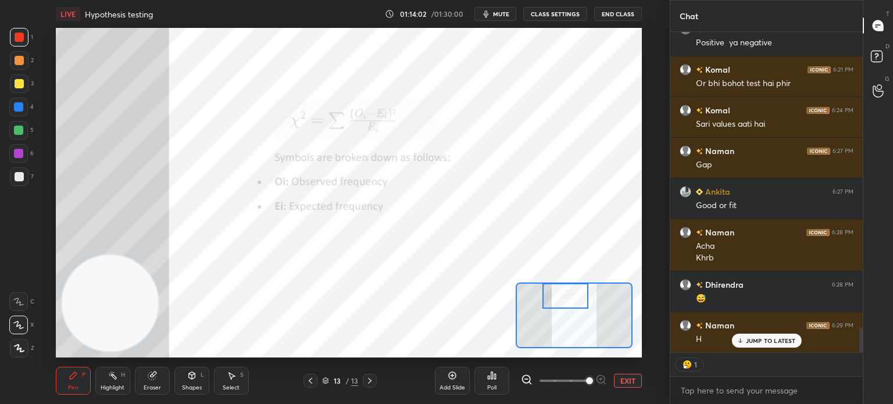
drag, startPoint x: 574, startPoint y: 321, endPoint x: 565, endPoint y: 297, distance: 25.4
click at [565, 297] on div at bounding box center [566, 296] width 46 height 26
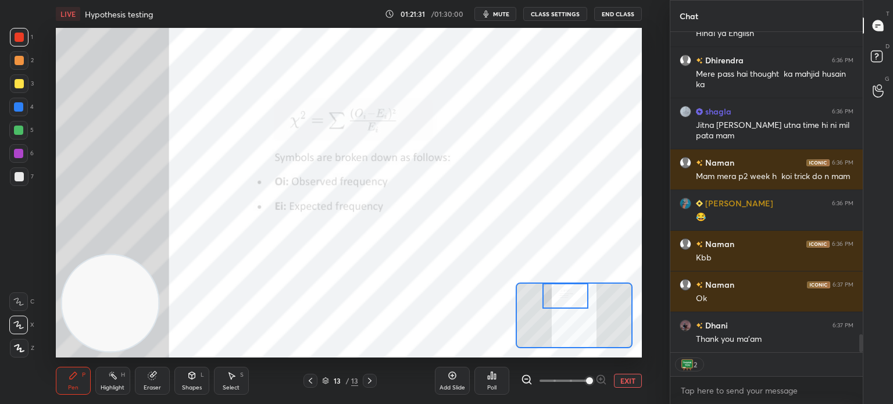
scroll to position [5447, 0]
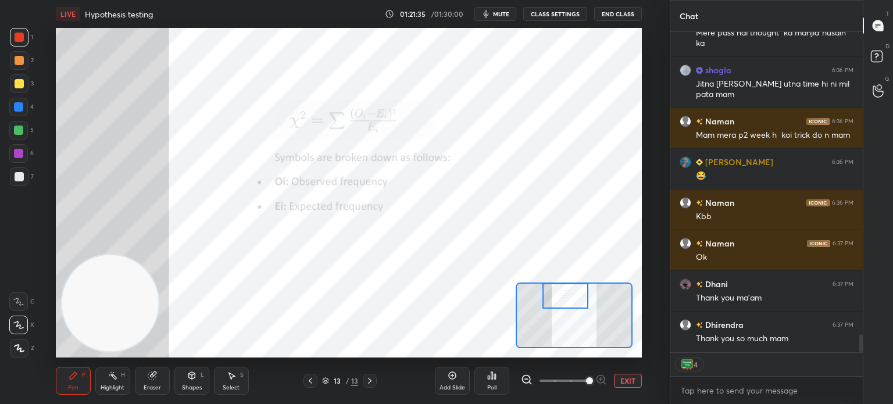
click at [609, 11] on button "End Class" at bounding box center [618, 14] width 48 height 14
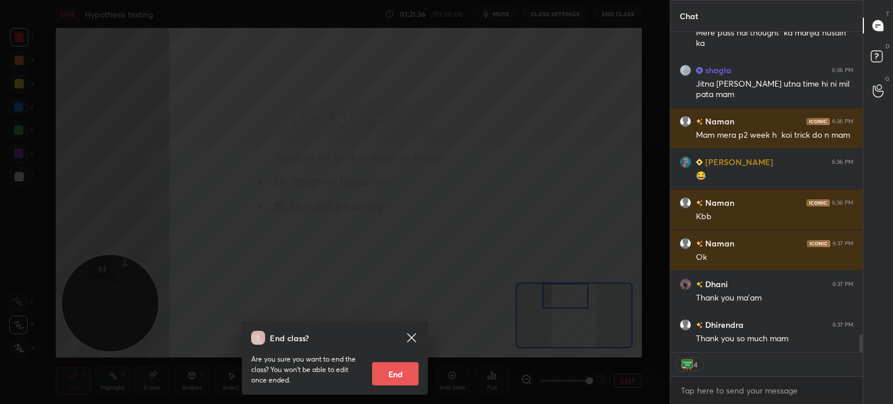
click at [397, 372] on button "End" at bounding box center [395, 373] width 47 height 23
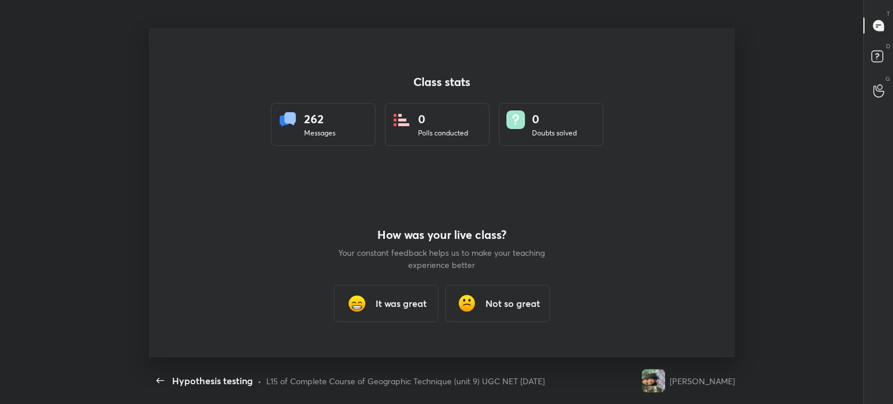
scroll to position [0, 0]
type textarea "x"
